Goal: Task Accomplishment & Management: Manage account settings

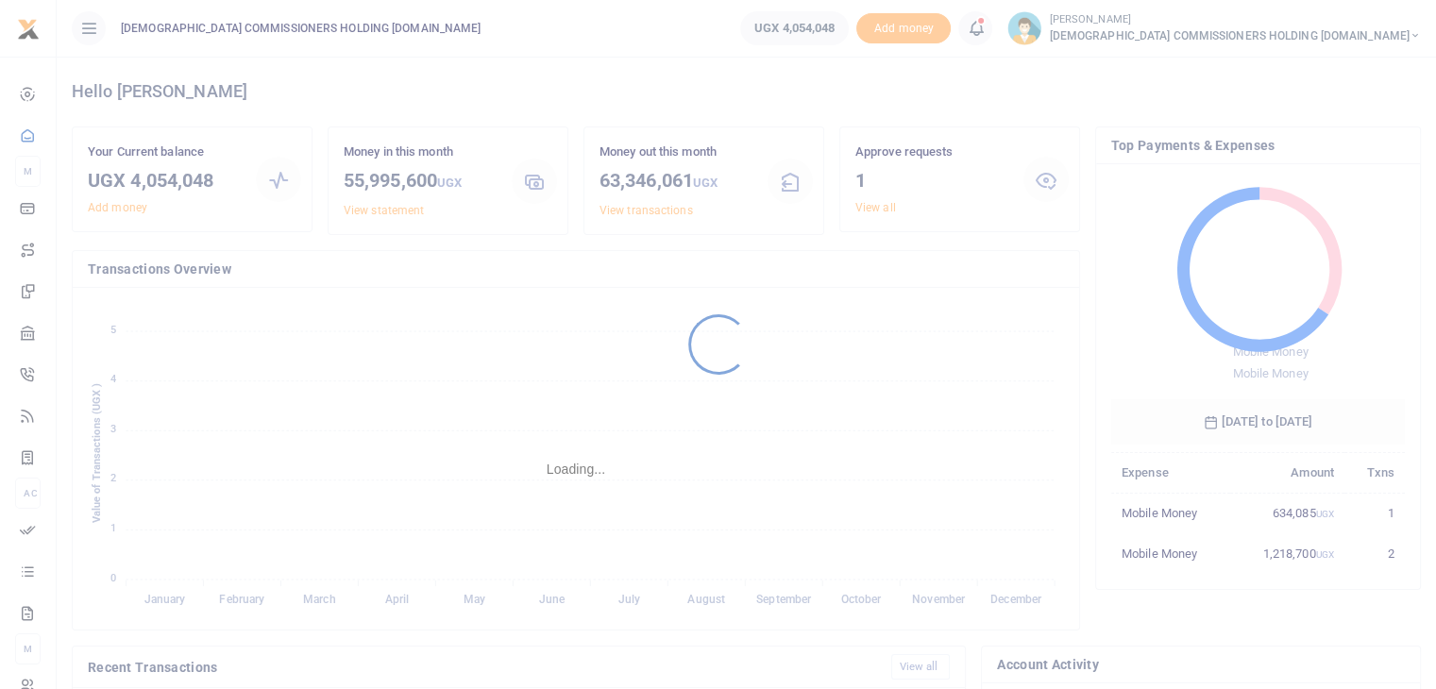
scroll to position [250, 279]
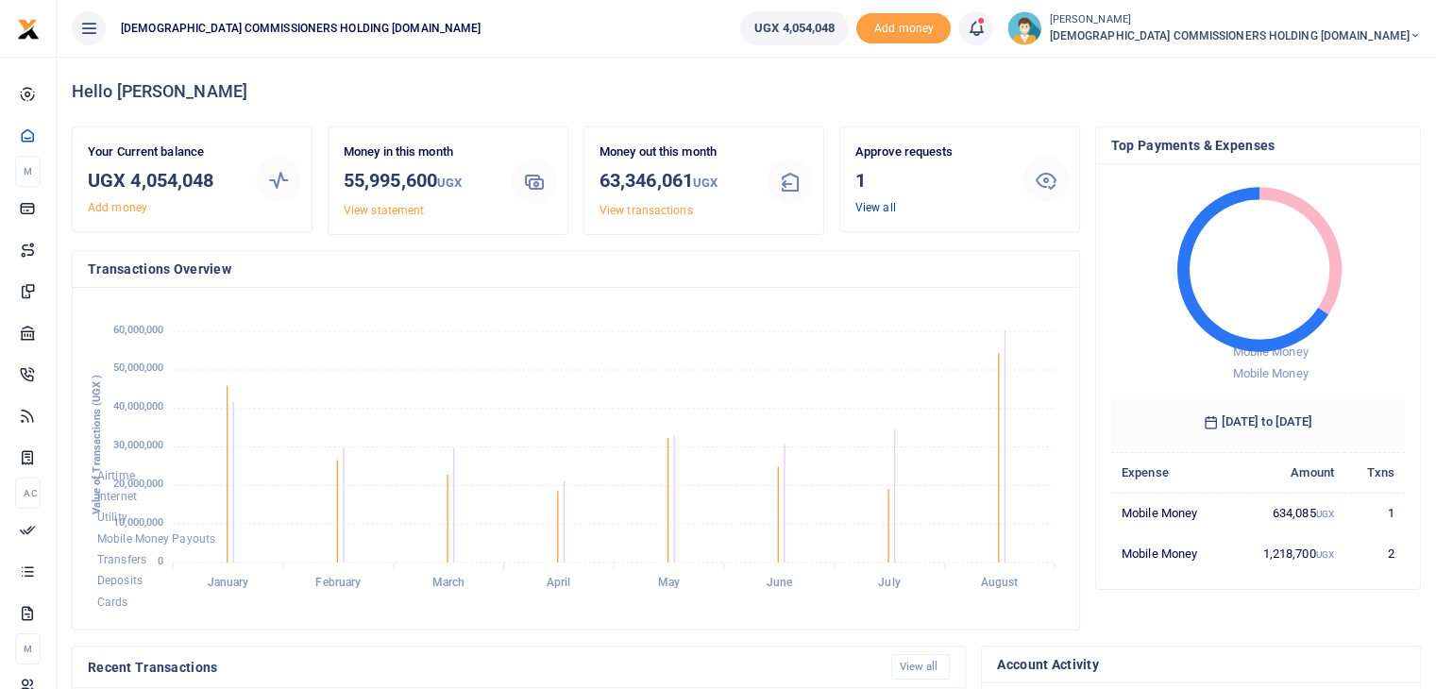
click at [874, 210] on link "View all" at bounding box center [875, 207] width 41 height 13
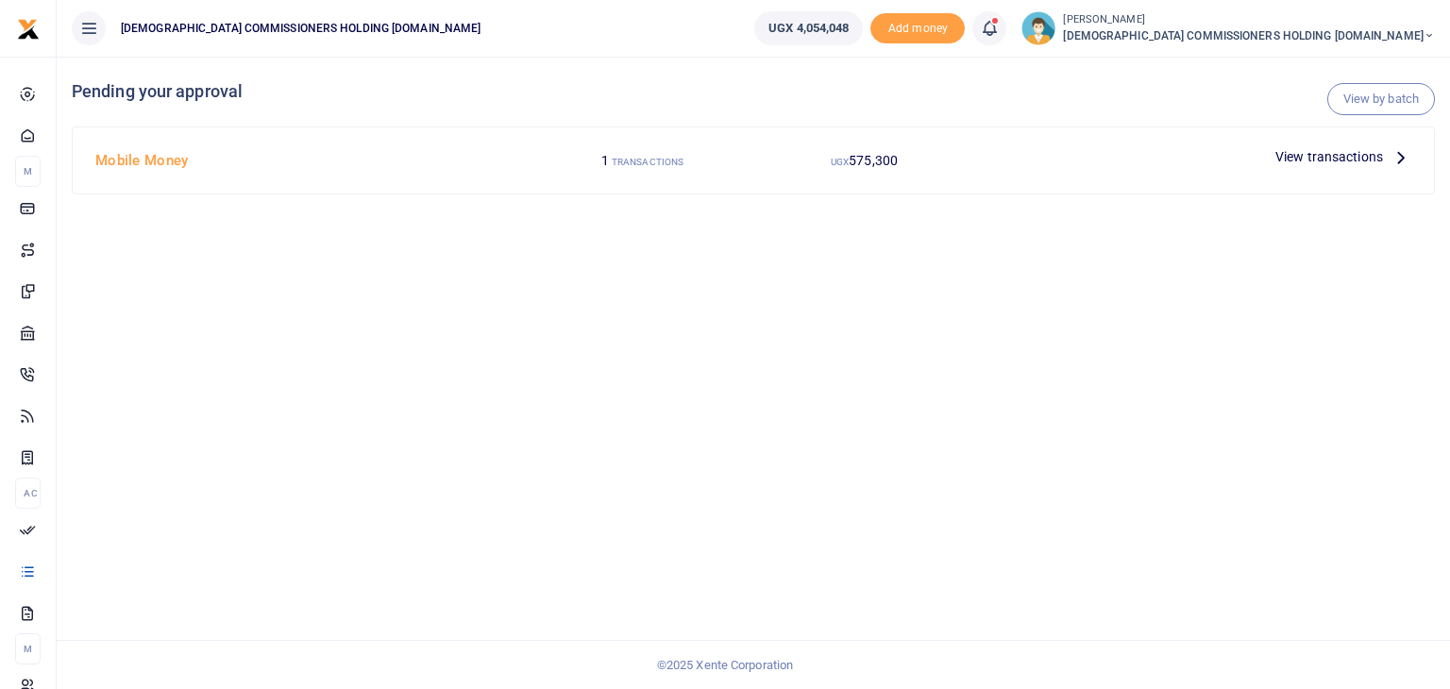
click at [1339, 158] on span "View transactions" at bounding box center [1330, 156] width 108 height 21
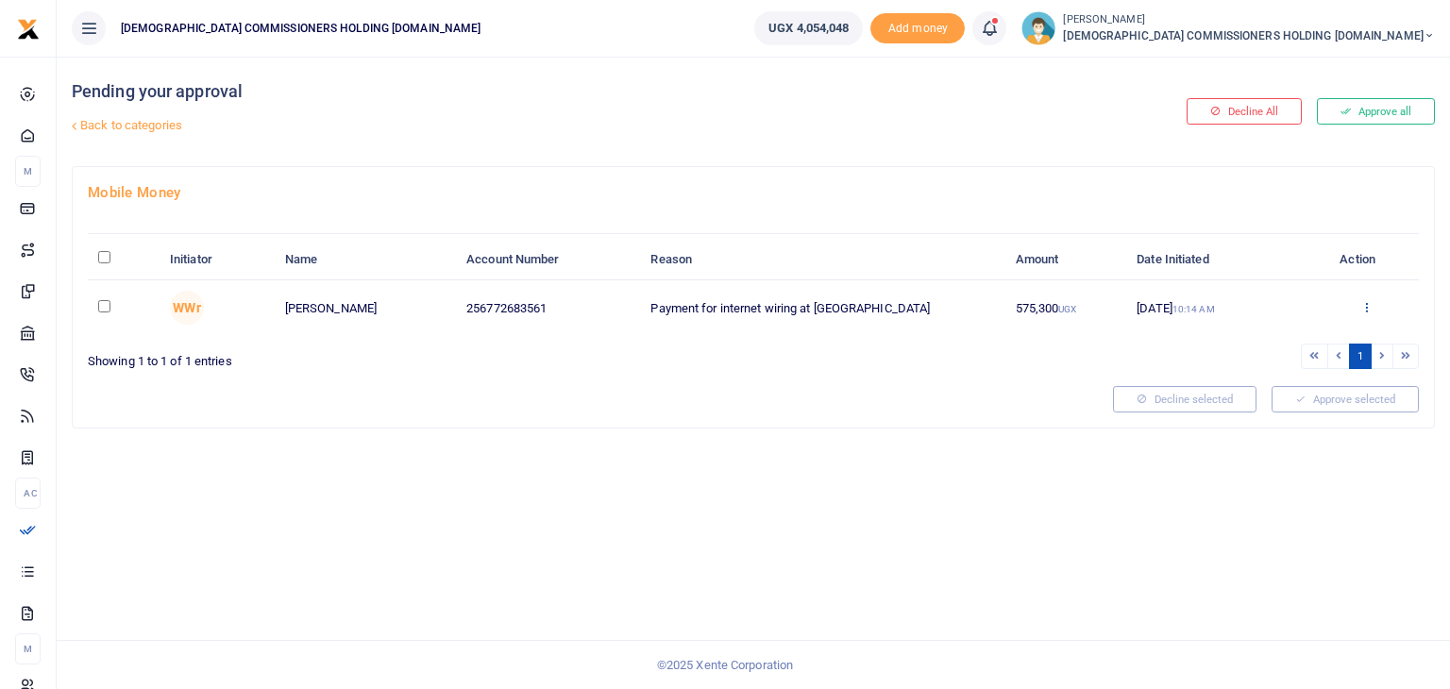
click at [1368, 311] on icon at bounding box center [1367, 306] width 12 height 13
click at [1262, 340] on link "Approve" at bounding box center [1298, 338] width 149 height 26
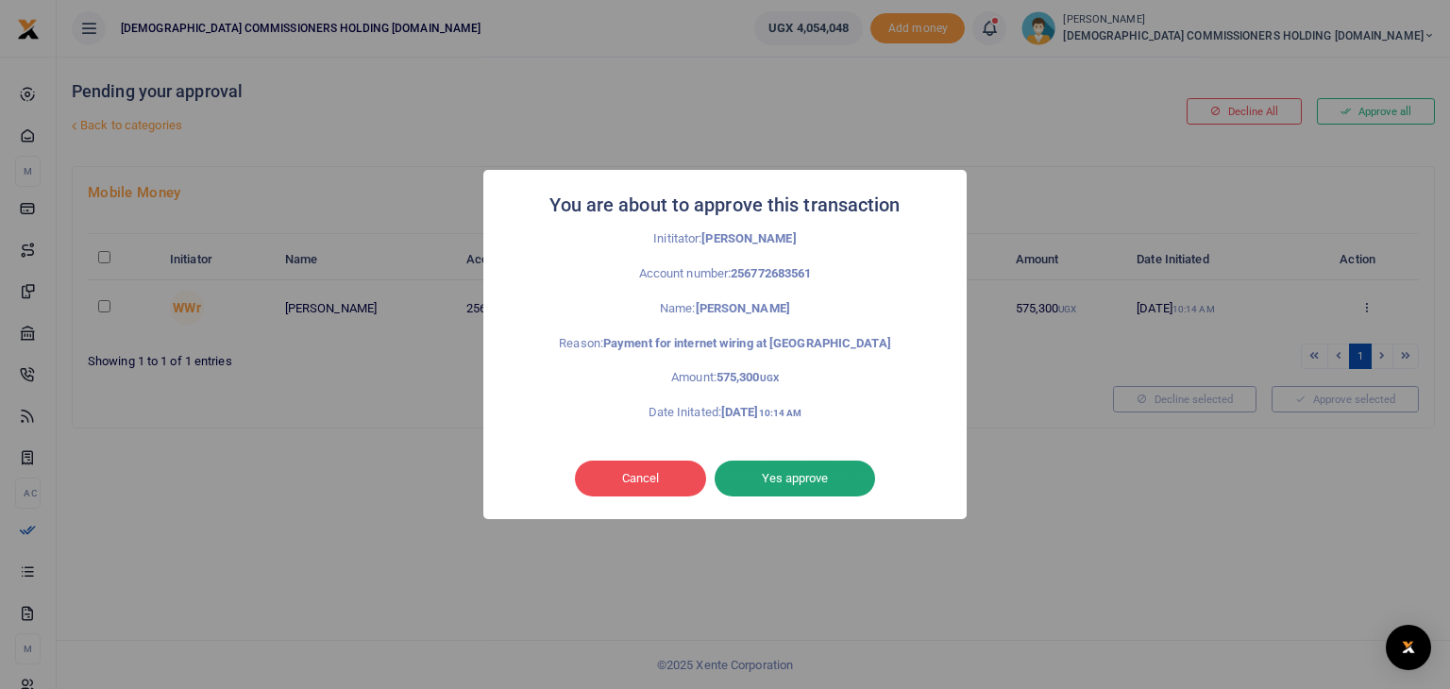
click at [785, 472] on button "Yes approve" at bounding box center [795, 479] width 161 height 36
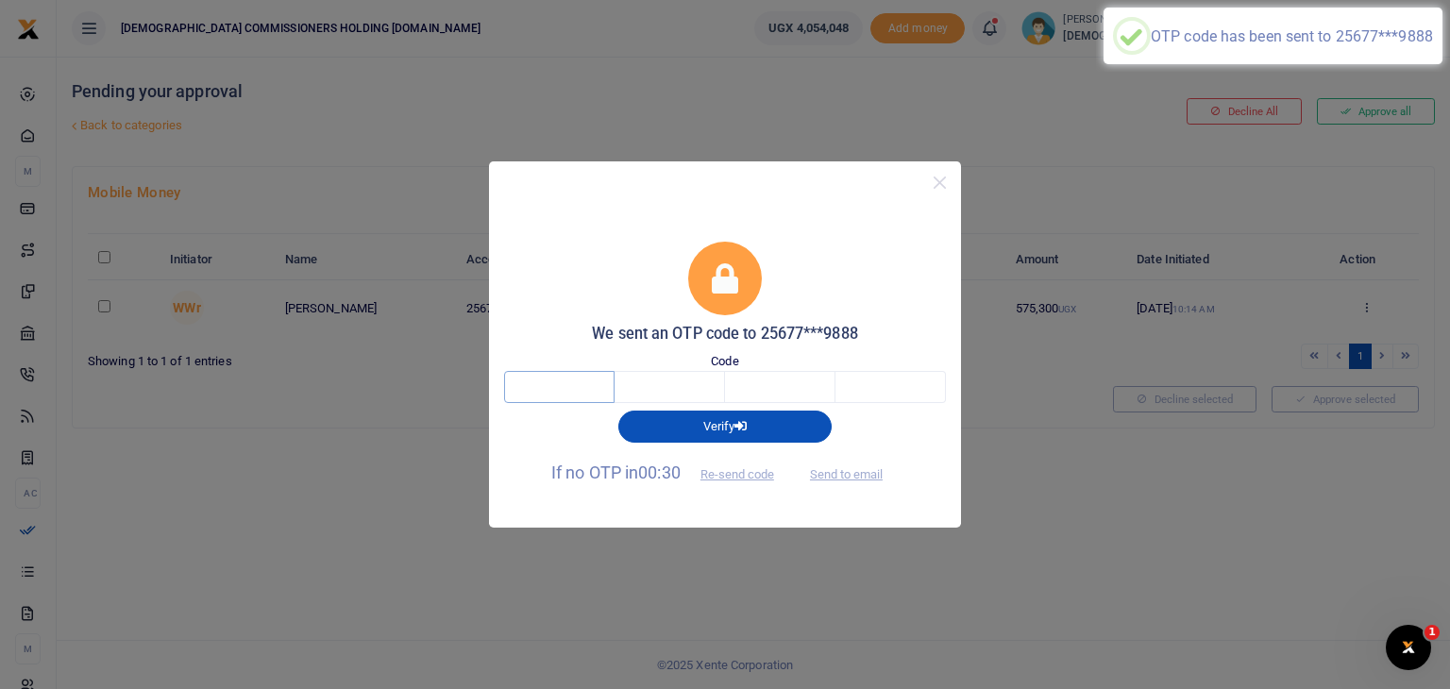
click at [574, 377] on input "text" at bounding box center [559, 387] width 110 height 32
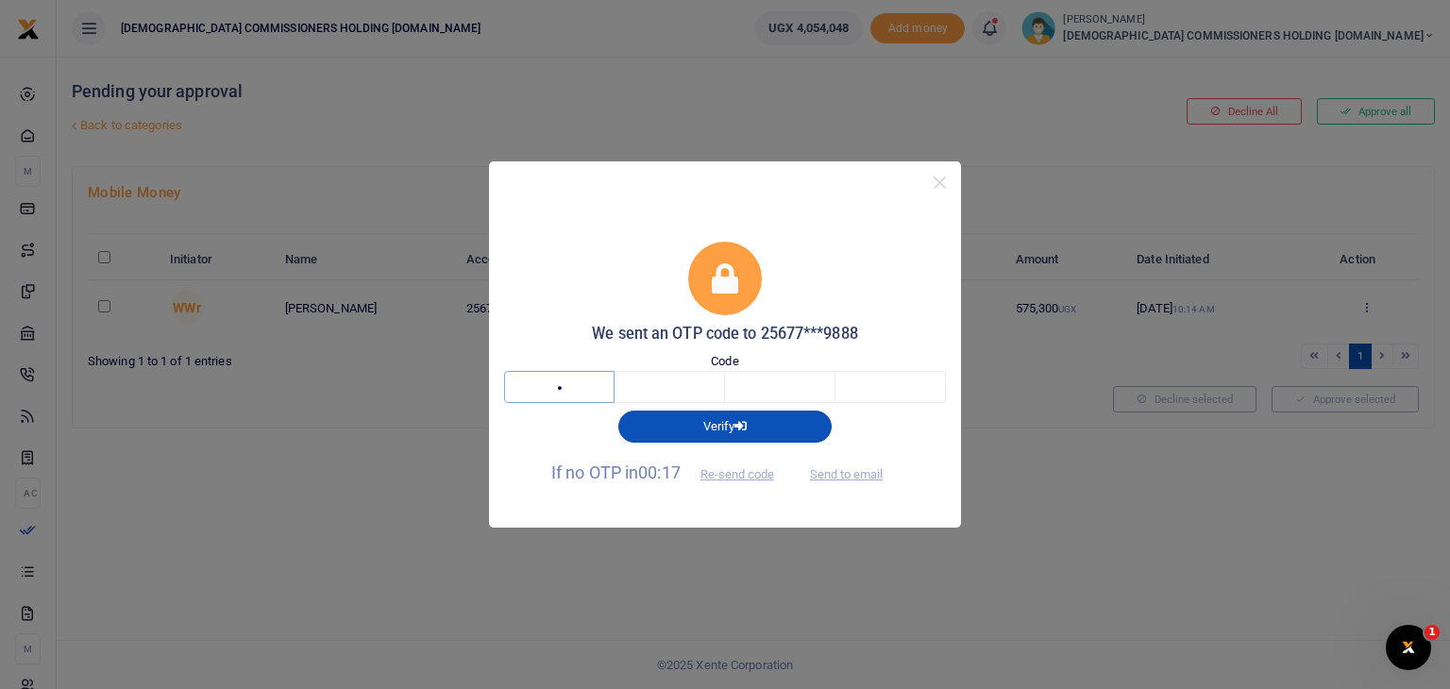
type input "3"
type input "1"
type input "8"
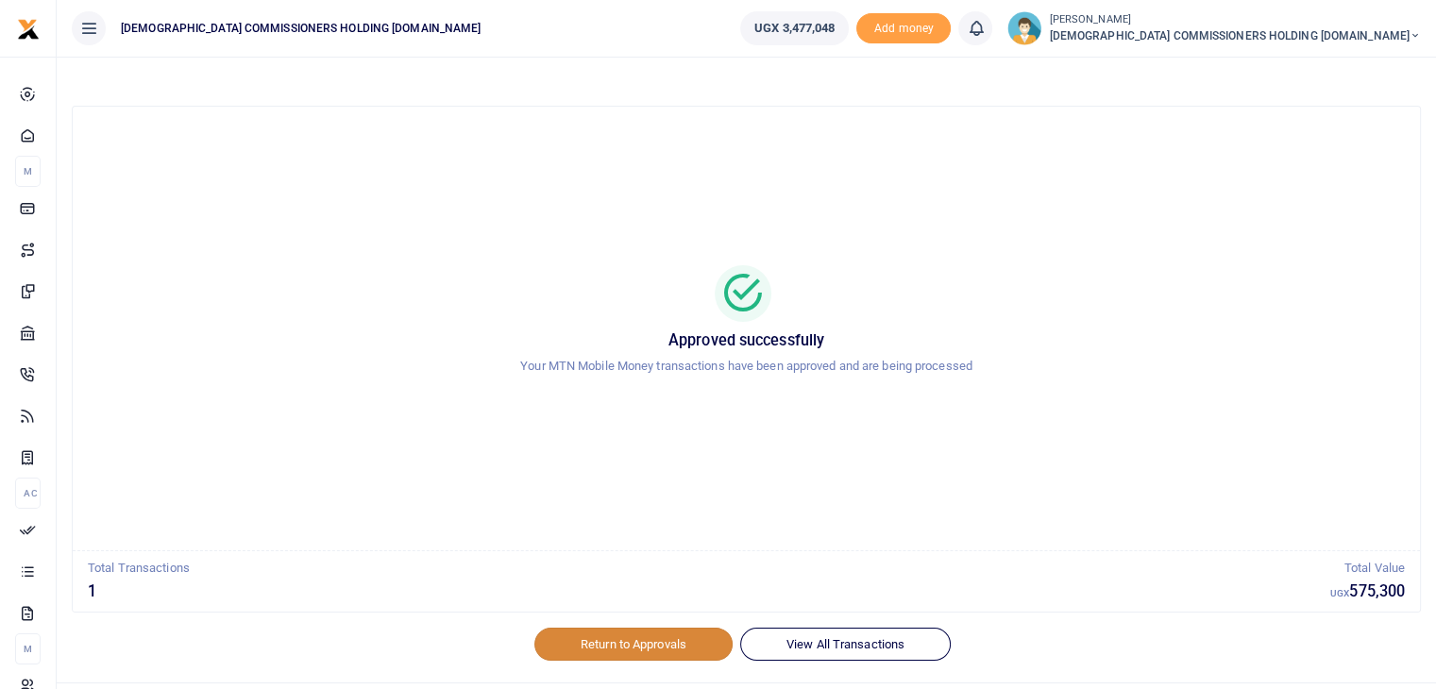
click at [653, 645] on link "Return to Approvals" at bounding box center [633, 644] width 198 height 32
